Goal: Task Accomplishment & Management: Use online tool/utility

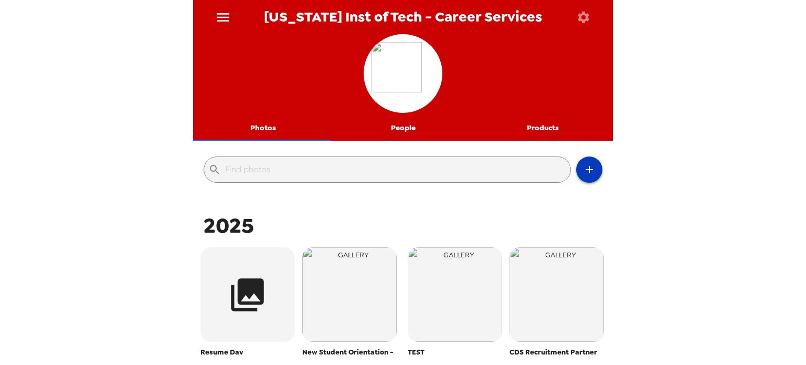
click at [583, 176] on button "button" at bounding box center [589, 169] width 26 height 26
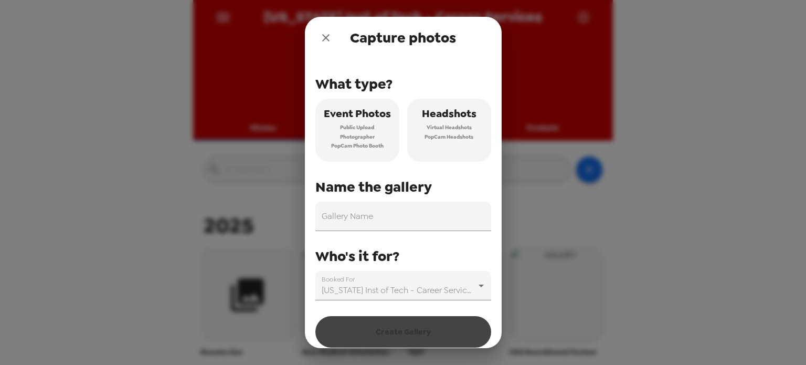
click at [448, 143] on button "Headshots Virtual Headshots PopCam Headshots" at bounding box center [449, 130] width 84 height 63
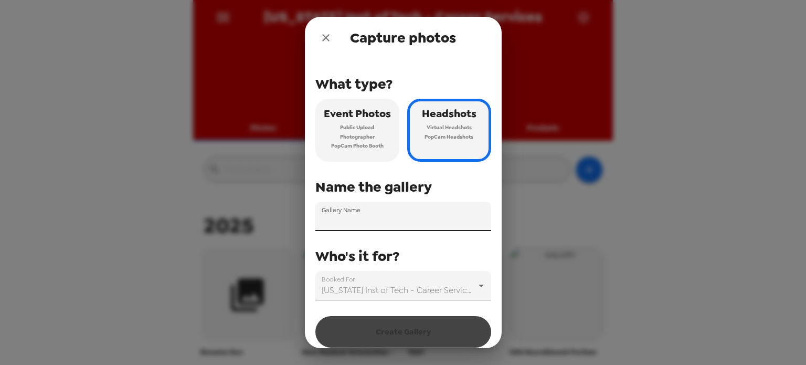
click at [367, 210] on input "Gallery Name" at bounding box center [403, 216] width 176 height 29
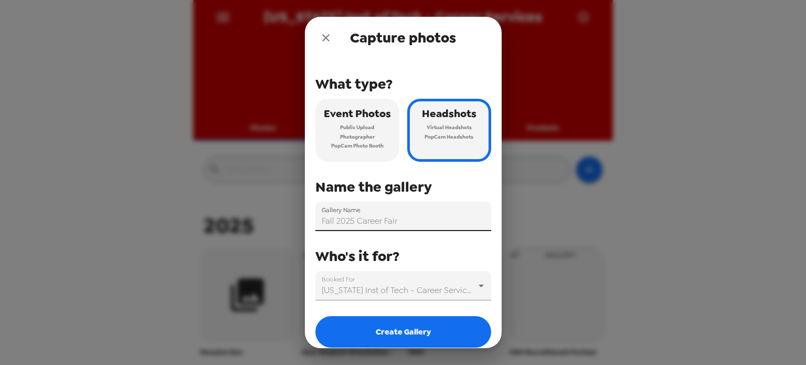
click at [414, 211] on input "Fall 2025 Career Fair" at bounding box center [403, 216] width 176 height 29
type input "Fall 2025 Career Fair"
click at [424, 191] on span "Name the gallery" at bounding box center [373, 186] width 117 height 19
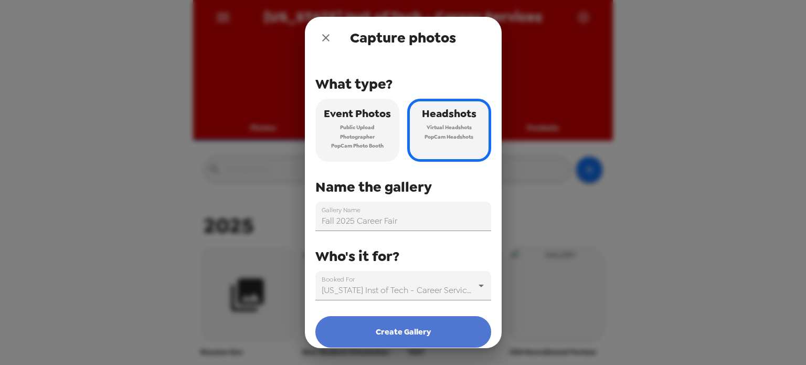
click at [438, 330] on button "Create Gallery" at bounding box center [403, 331] width 176 height 31
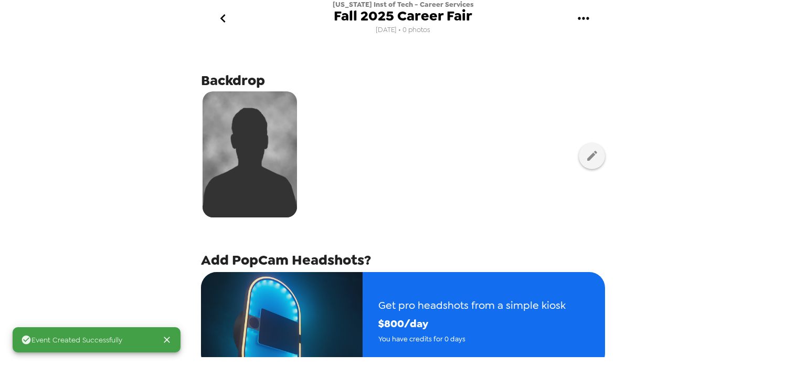
click at [252, 132] on img at bounding box center [250, 154] width 94 height 126
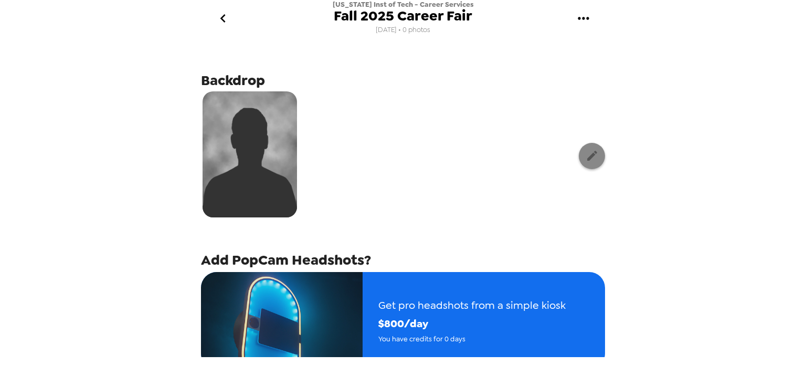
click at [586, 157] on icon "button" at bounding box center [592, 155] width 13 height 13
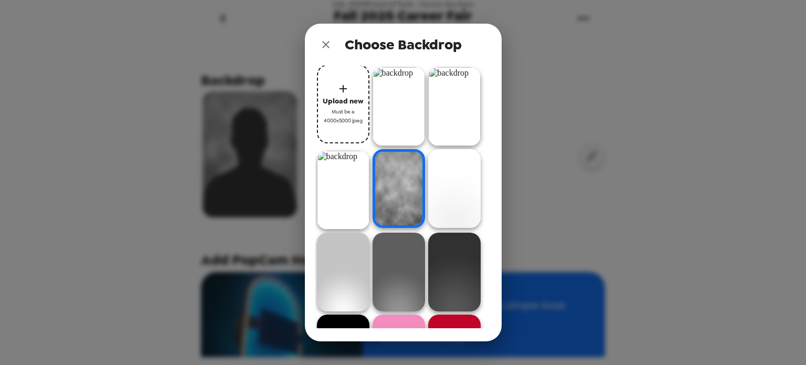
click at [460, 112] on img at bounding box center [454, 106] width 52 height 79
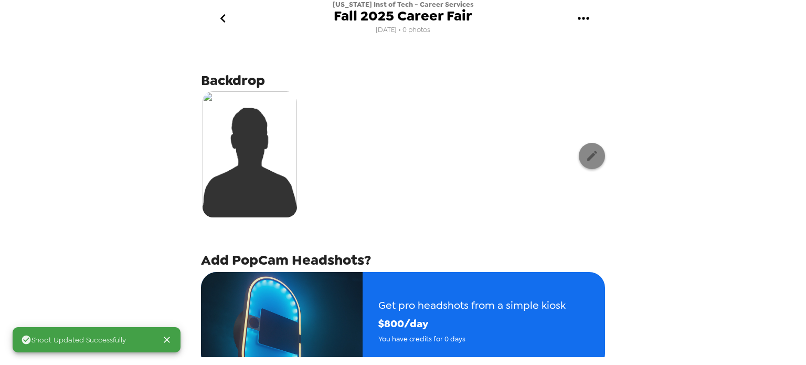
click at [592, 152] on button "button" at bounding box center [592, 156] width 26 height 26
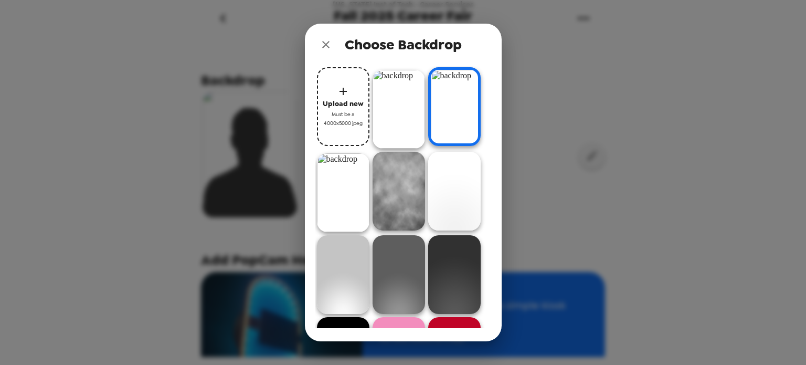
click at [533, 153] on div "Choose Backdrop Upload new Must be a 4000x5000 jpeg" at bounding box center [403, 182] width 806 height 365
click at [332, 46] on button "close" at bounding box center [325, 44] width 21 height 21
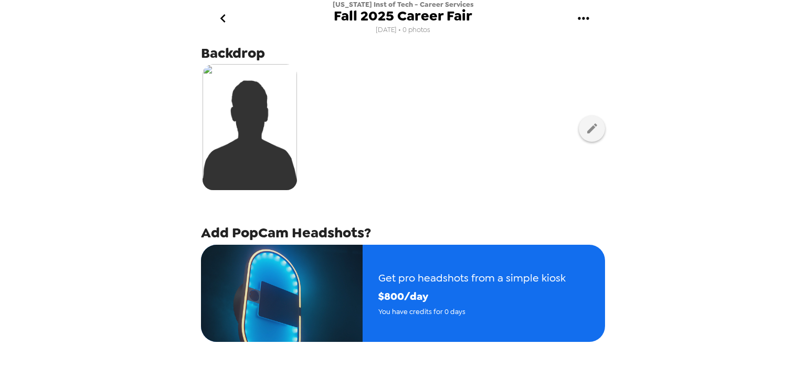
scroll to position [165, 0]
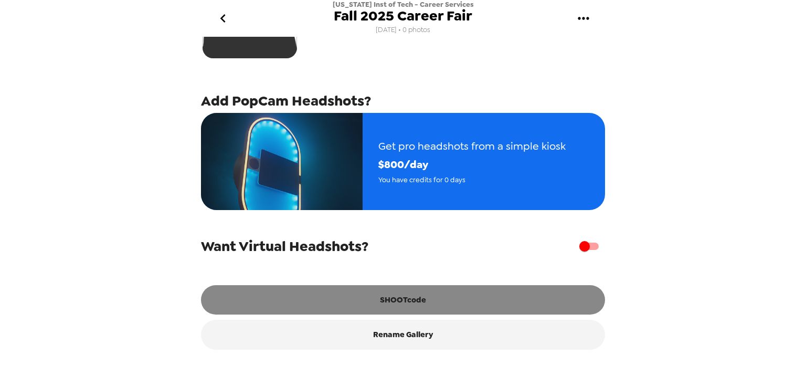
click at [437, 291] on button "SHOOTcode" at bounding box center [403, 299] width 404 height 29
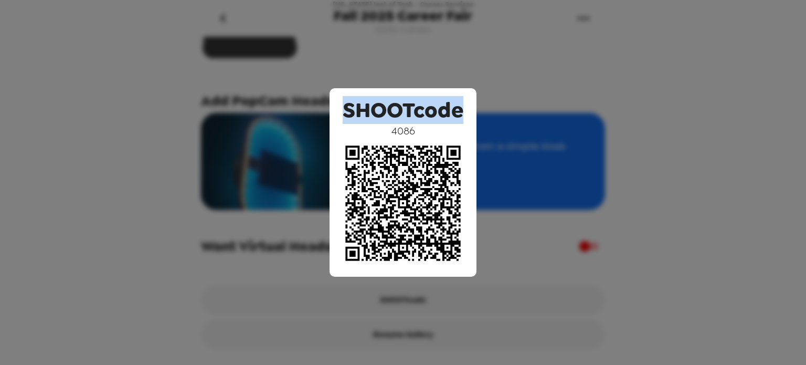
drag, startPoint x: 323, startPoint y: 79, endPoint x: 521, endPoint y: 271, distance: 275.8
click at [521, 271] on div "SHOOTcode 4086" at bounding box center [403, 182] width 806 height 365
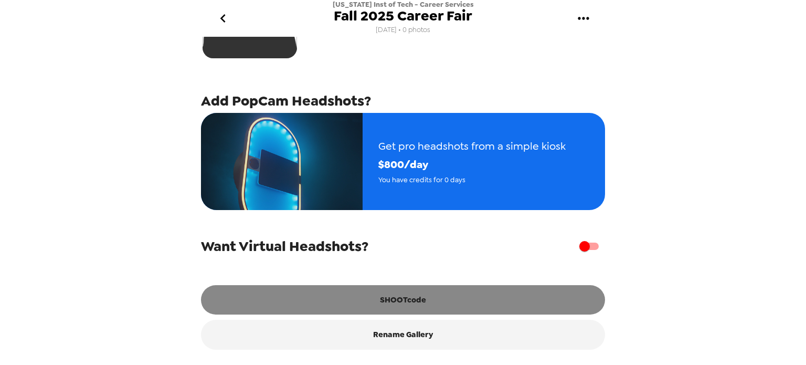
drag, startPoint x: 527, startPoint y: 278, endPoint x: 462, endPoint y: 304, distance: 69.9
click at [462, 304] on button "SHOOTcode" at bounding box center [403, 299] width 404 height 29
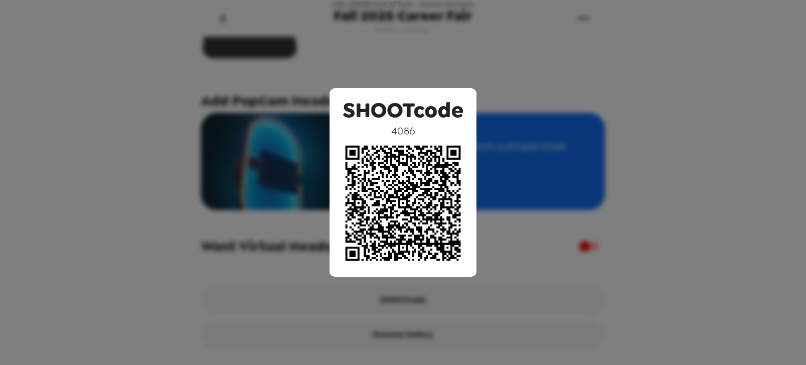
click at [519, 161] on div "SHOOTcode 4086" at bounding box center [403, 182] width 806 height 365
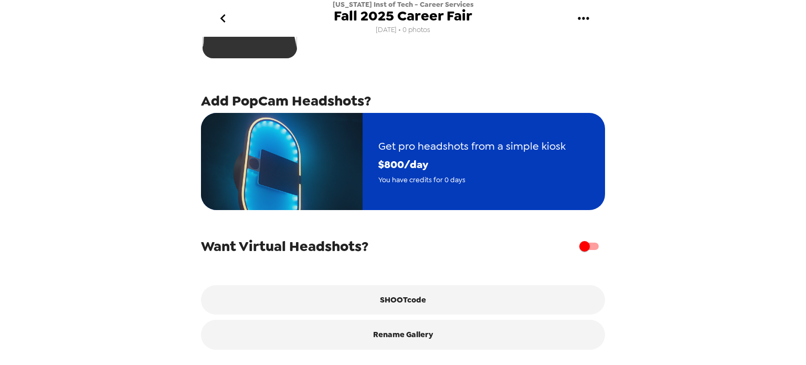
scroll to position [0, 0]
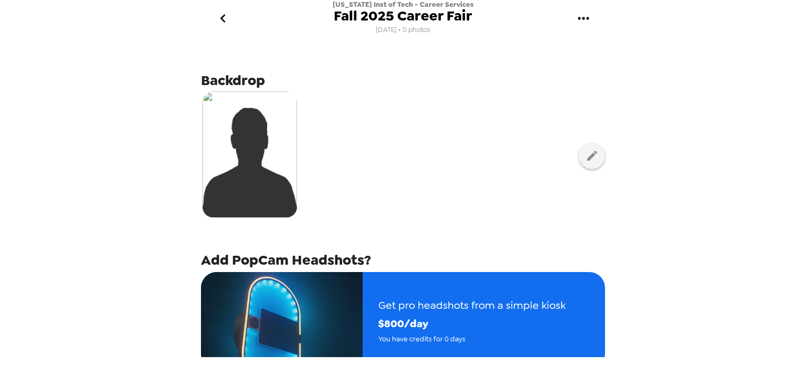
click at [221, 13] on icon "go back" at bounding box center [223, 18] width 17 height 17
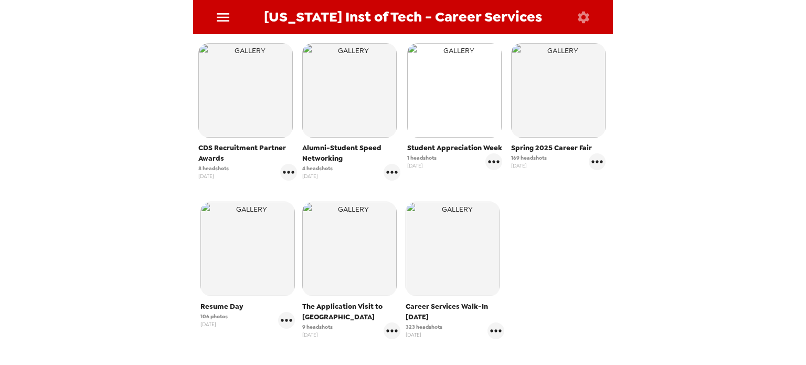
scroll to position [388, 0]
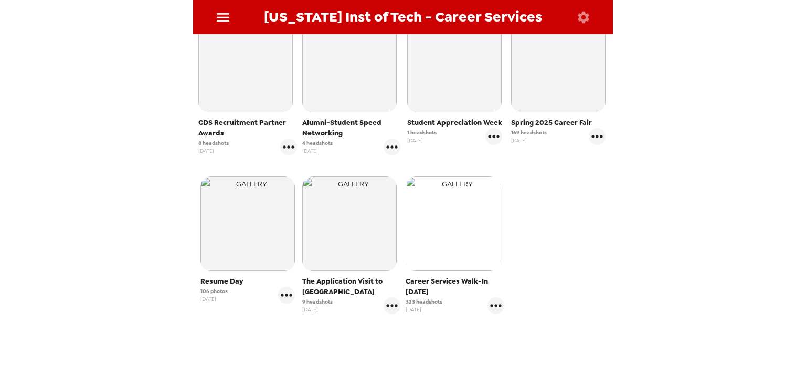
click at [451, 219] on img "button" at bounding box center [453, 223] width 94 height 94
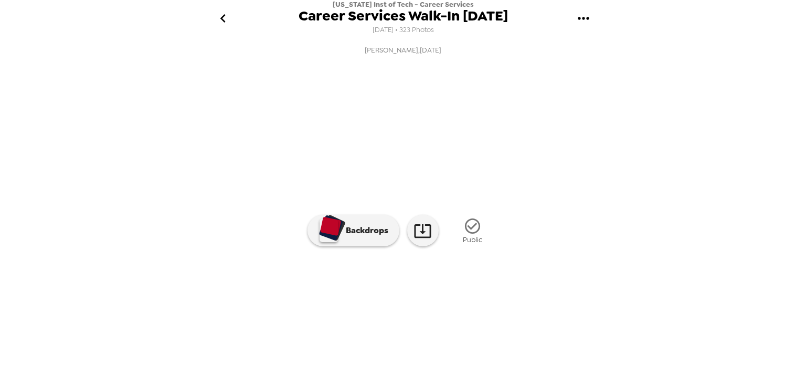
scroll to position [97, 0]
click at [582, 26] on icon "gallery menu" at bounding box center [583, 18] width 17 height 17
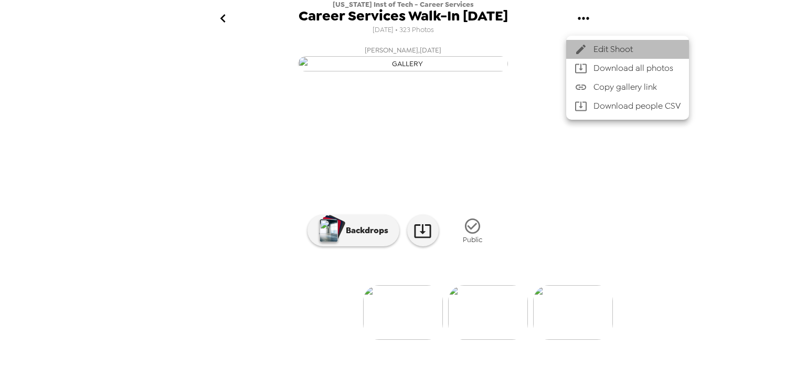
click at [591, 46] on div at bounding box center [584, 49] width 19 height 13
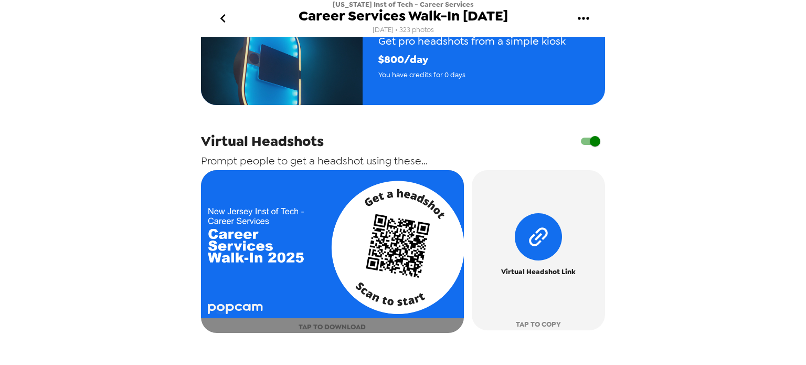
scroll to position [457, 0]
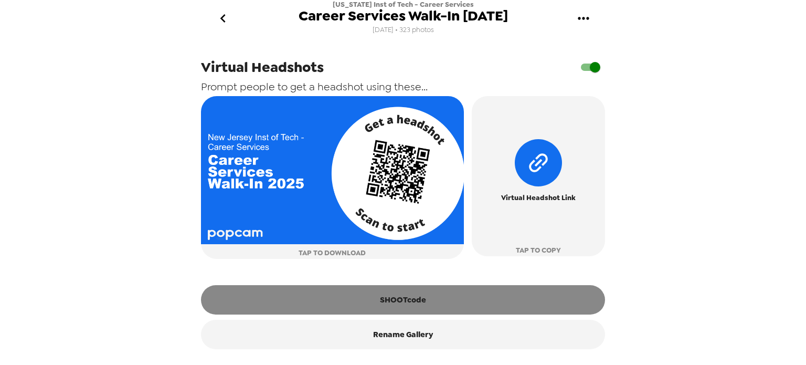
click at [421, 305] on button "SHOOTcode" at bounding box center [403, 299] width 404 height 29
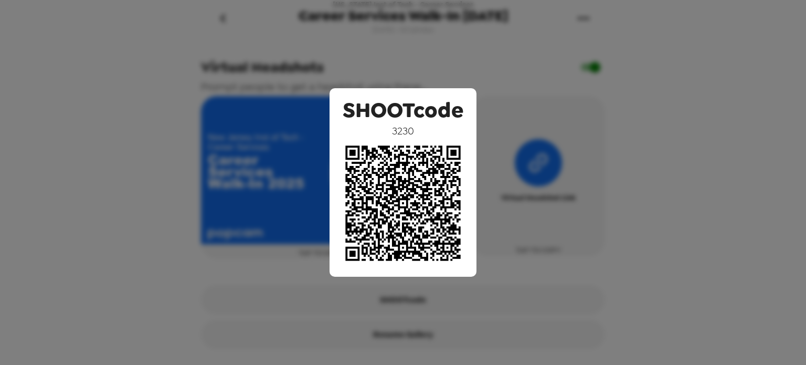
click at [380, 153] on img at bounding box center [402, 203] width 131 height 131
